Goal: Task Accomplishment & Management: Manage account settings

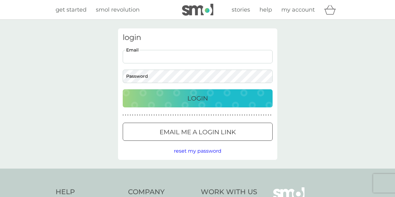
click at [181, 58] on input "Email" at bounding box center [198, 56] width 150 height 13
type input "[EMAIL_ADDRESS][DOMAIN_NAME]"
click at [197, 101] on p "Login" at bounding box center [197, 98] width 21 height 10
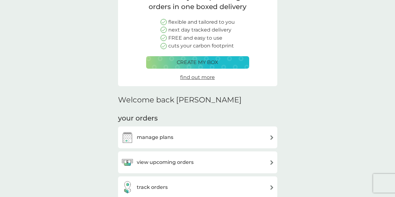
scroll to position [156, 0]
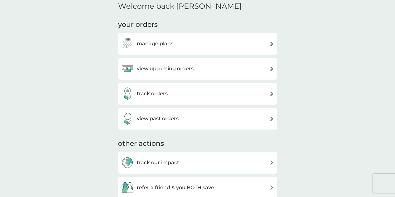
click at [188, 70] on h3 "view upcoming orders" at bounding box center [165, 69] width 57 height 8
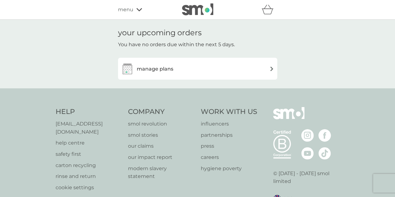
click at [228, 68] on div "manage plans" at bounding box center [197, 68] width 153 height 12
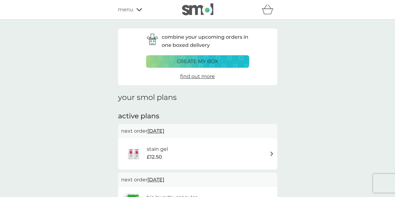
click at [120, 10] on span "menu" at bounding box center [125, 10] width 15 height 8
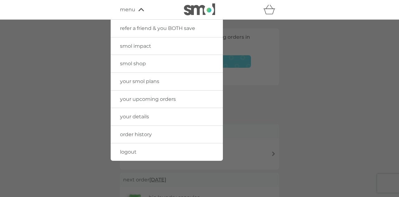
click at [363, 87] on div at bounding box center [199, 118] width 399 height 197
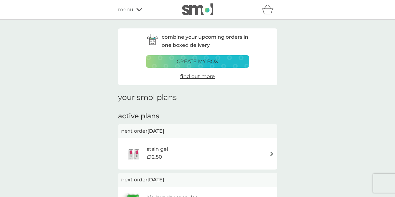
click at [131, 5] on div "refer a friend & you BOTH save smol impact smol shop your smol plans your upcom…" at bounding box center [197, 9] width 159 height 12
click at [132, 12] on span "menu" at bounding box center [125, 10] width 15 height 8
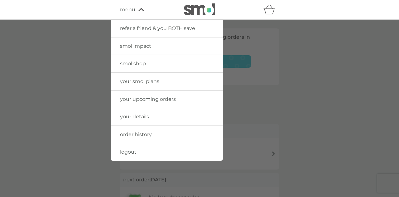
click at [135, 118] on span "your details" at bounding box center [134, 117] width 29 height 6
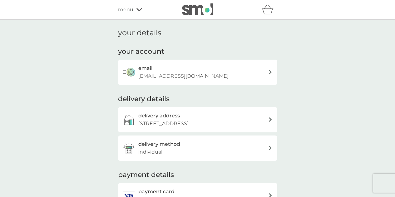
click at [130, 12] on span "menu" at bounding box center [125, 10] width 15 height 8
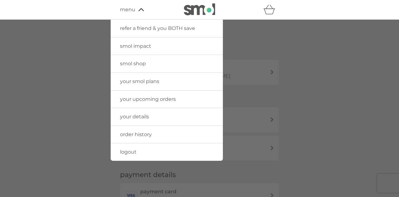
click at [132, 135] on span "order history" at bounding box center [136, 134] width 32 height 6
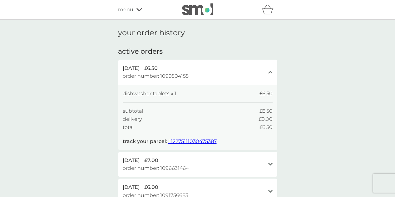
click at [203, 142] on span "L12275111030475387" at bounding box center [192, 141] width 48 height 6
